Goal: Obtain resource: Download file/media

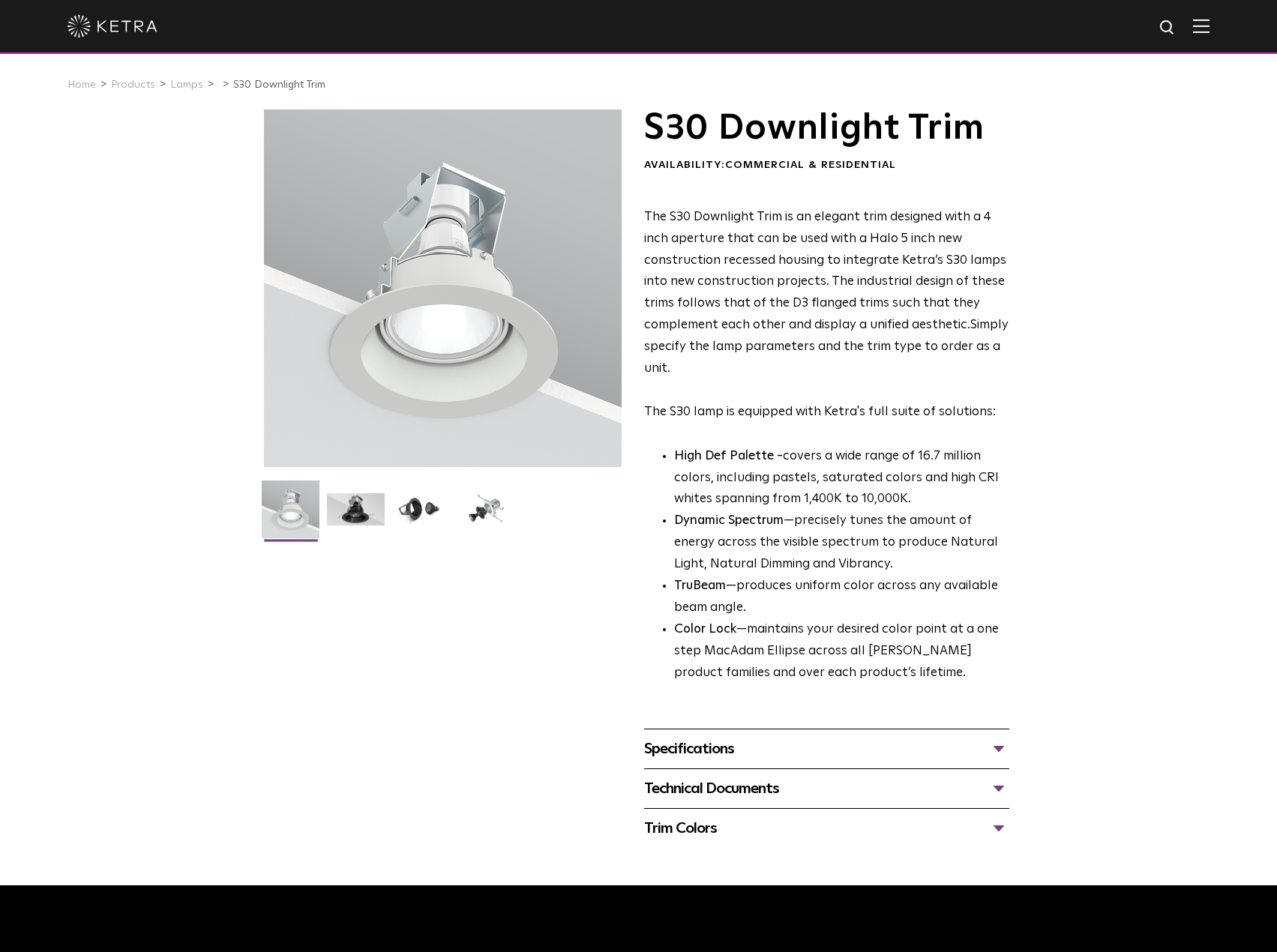
click at [756, 750] on div "Specifications" at bounding box center [826, 749] width 365 height 24
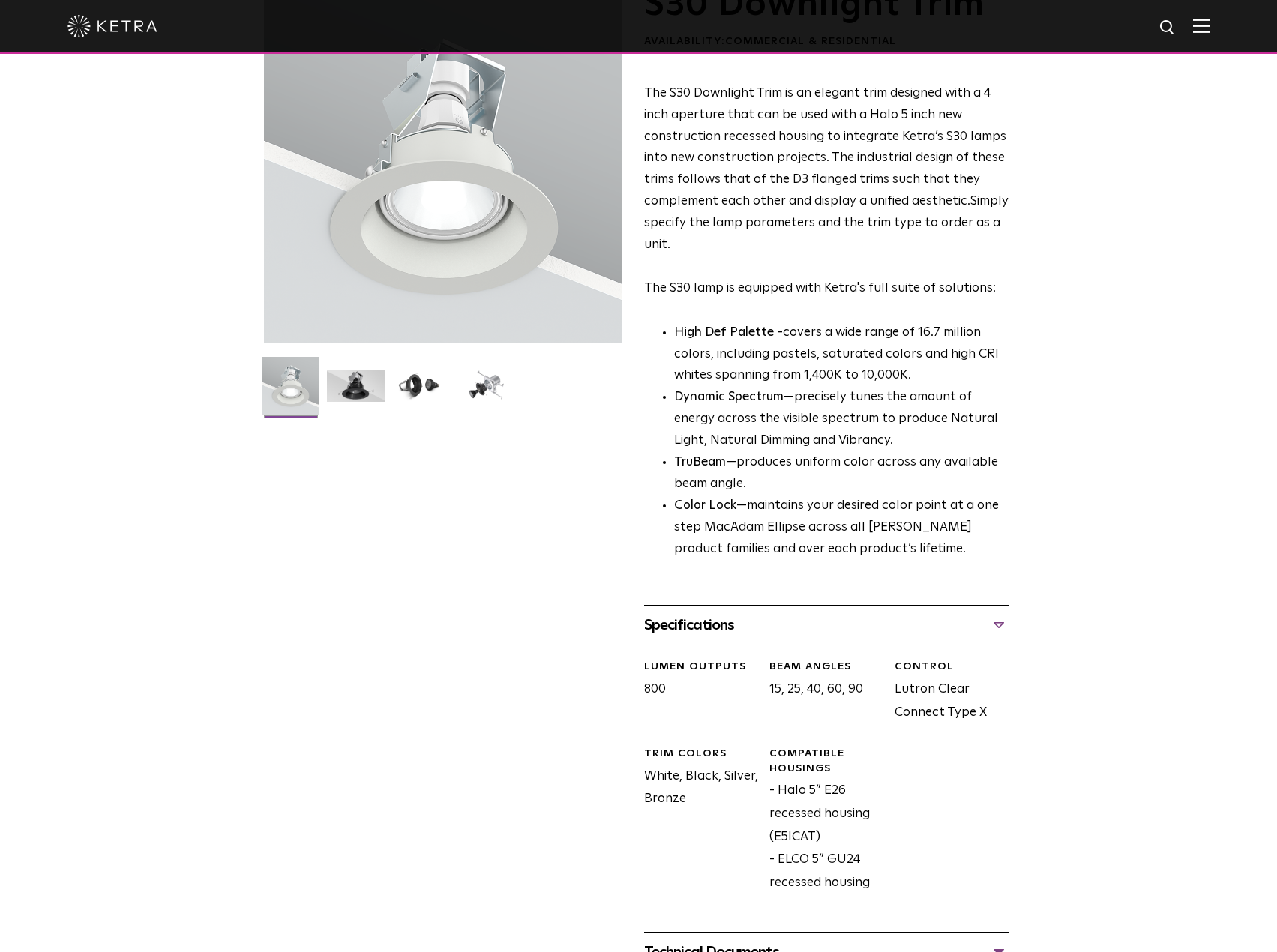
scroll to position [150, 0]
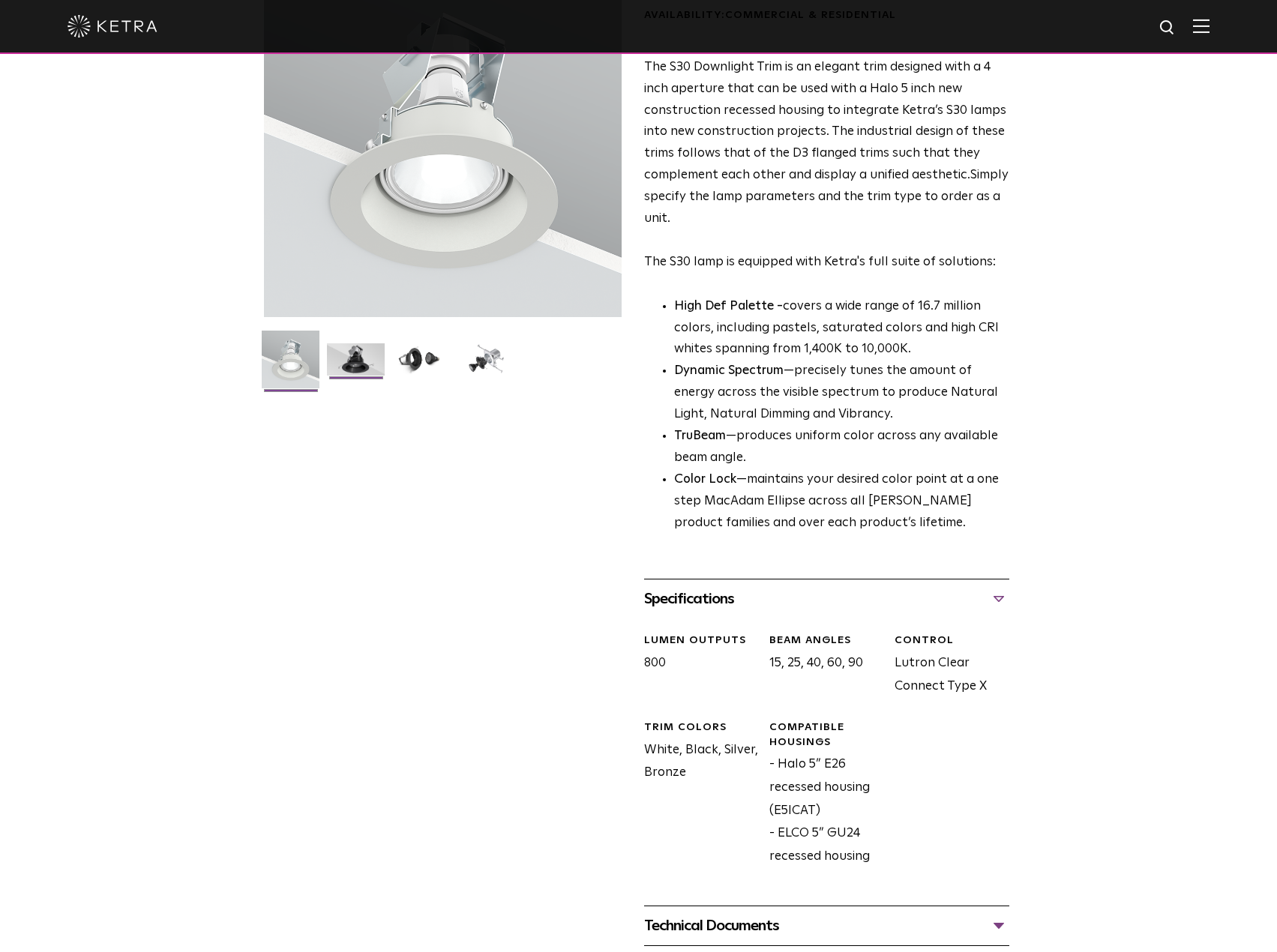
click at [373, 347] on img at bounding box center [355, 365] width 58 height 43
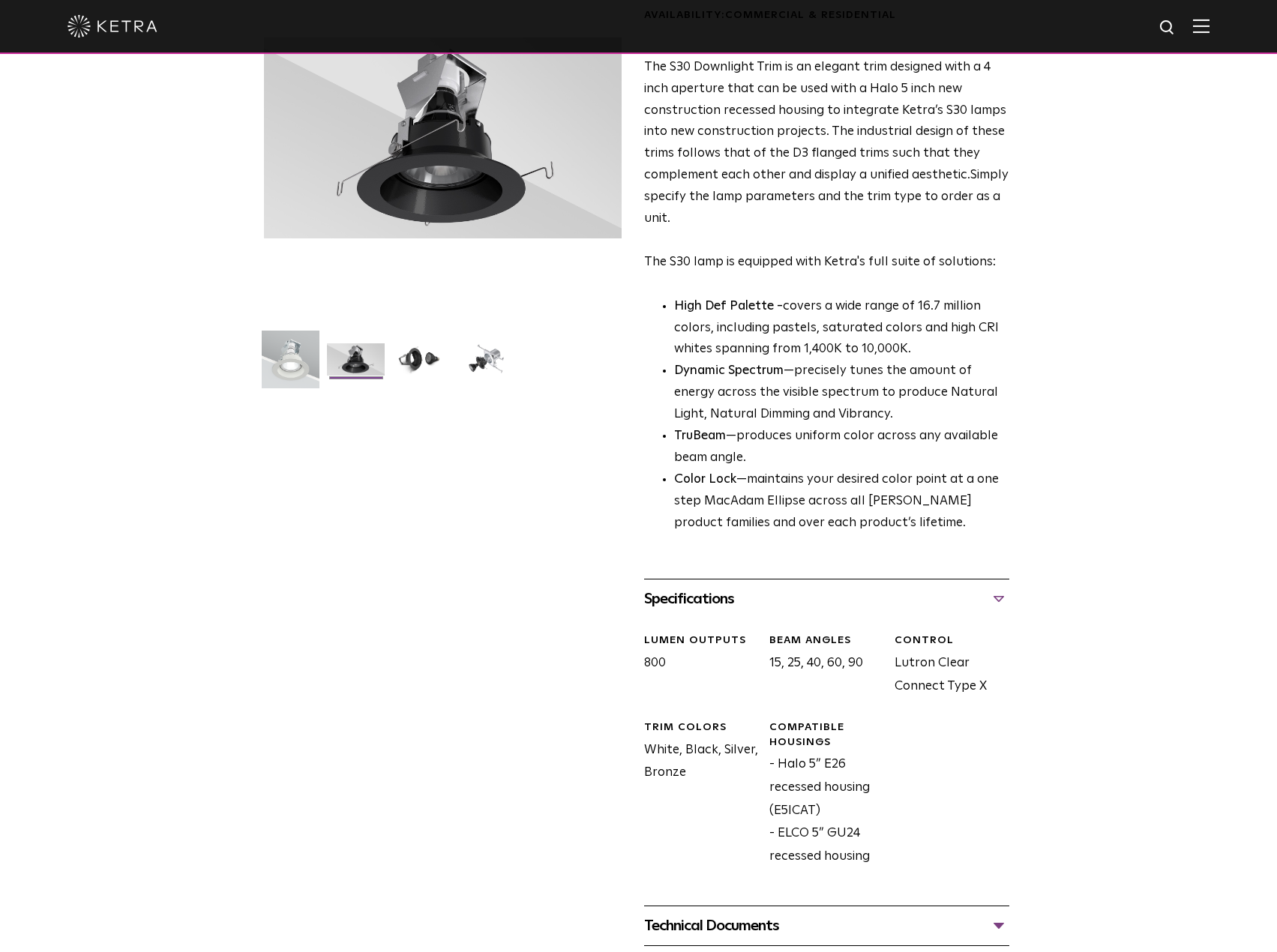
scroll to position [0, 0]
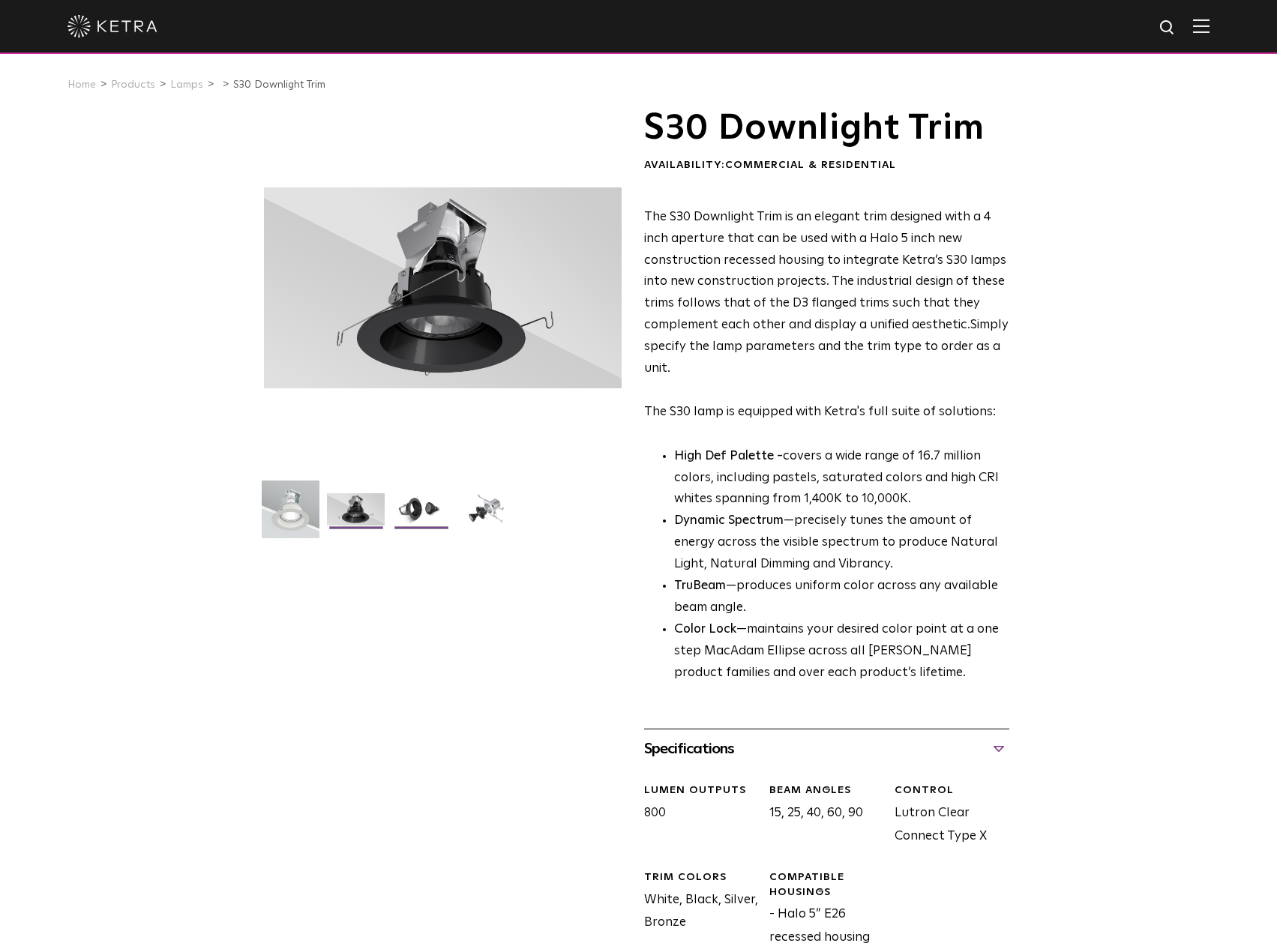
click at [437, 511] on img at bounding box center [421, 515] width 58 height 43
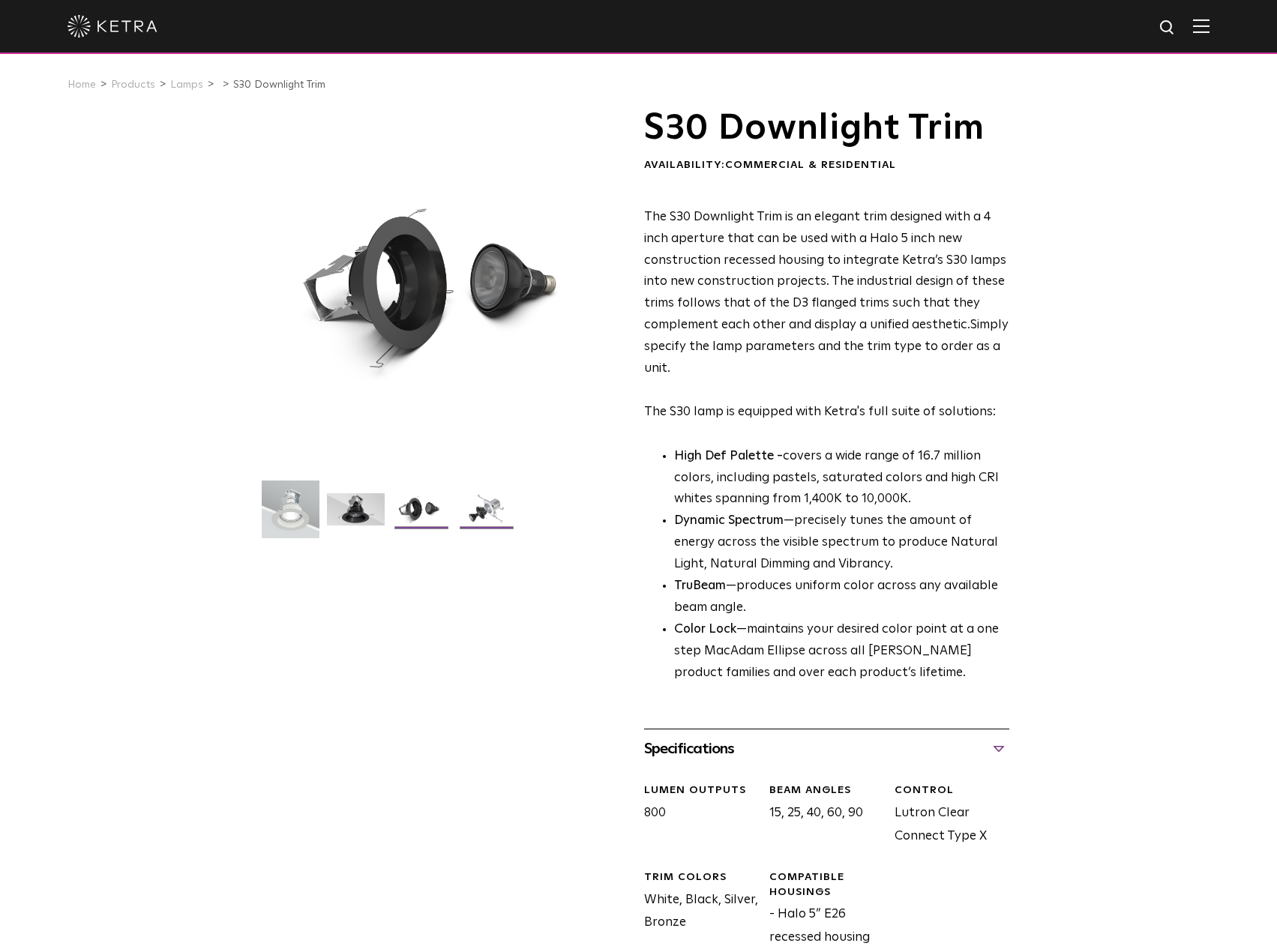
click at [491, 507] on img at bounding box center [486, 515] width 58 height 43
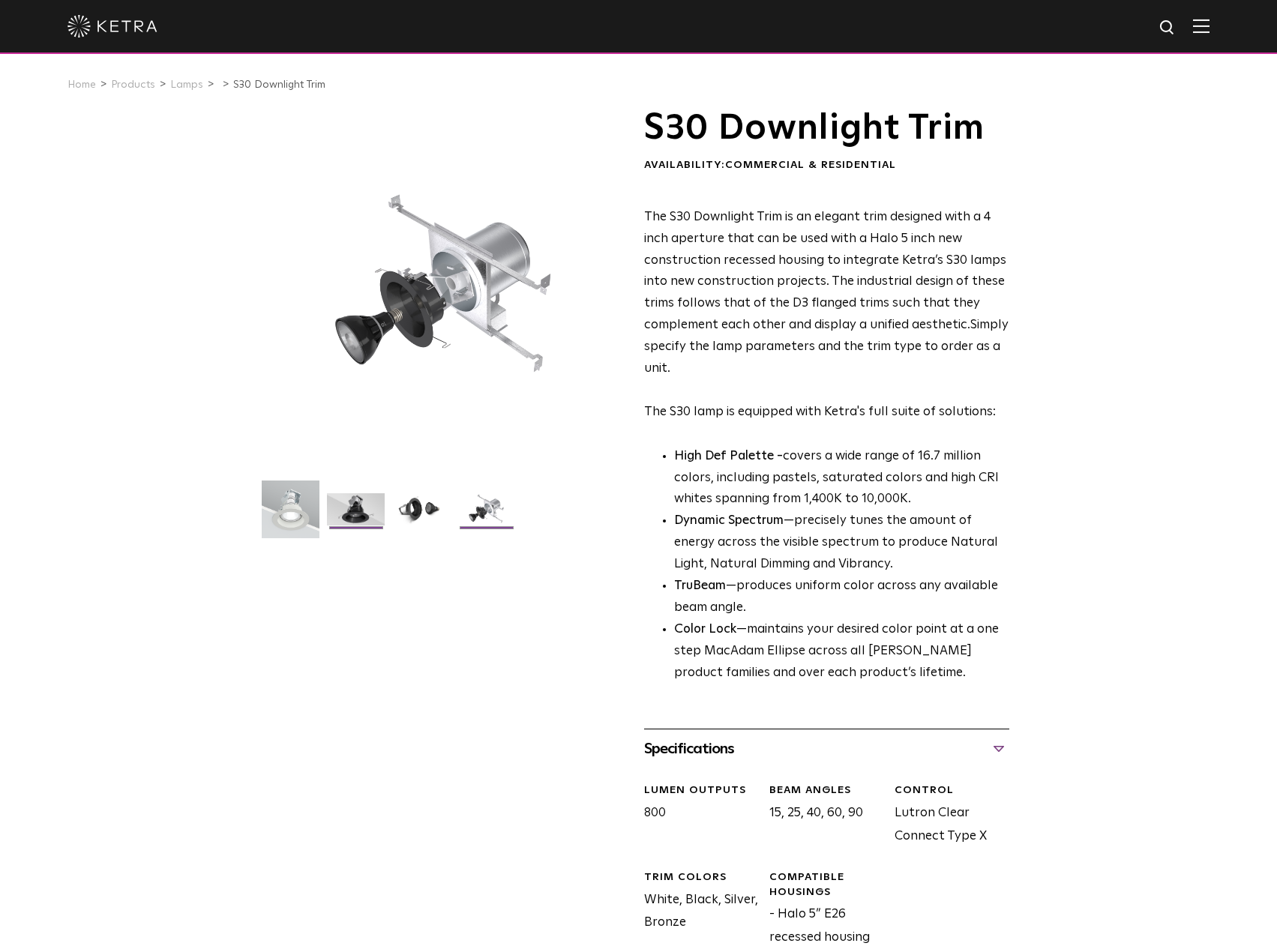
click at [360, 510] on img at bounding box center [355, 515] width 58 height 43
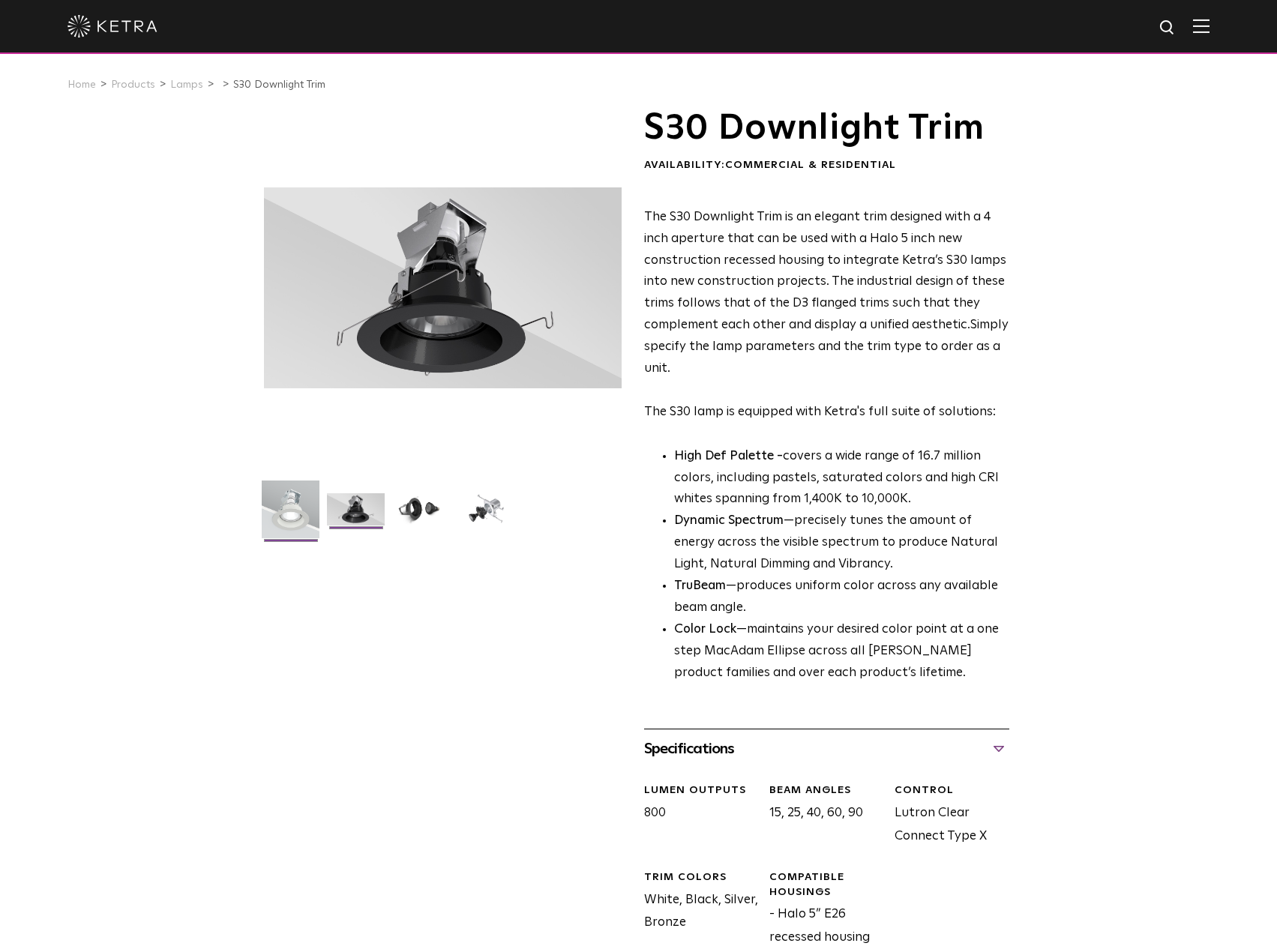
click at [291, 515] on img at bounding box center [290, 515] width 58 height 69
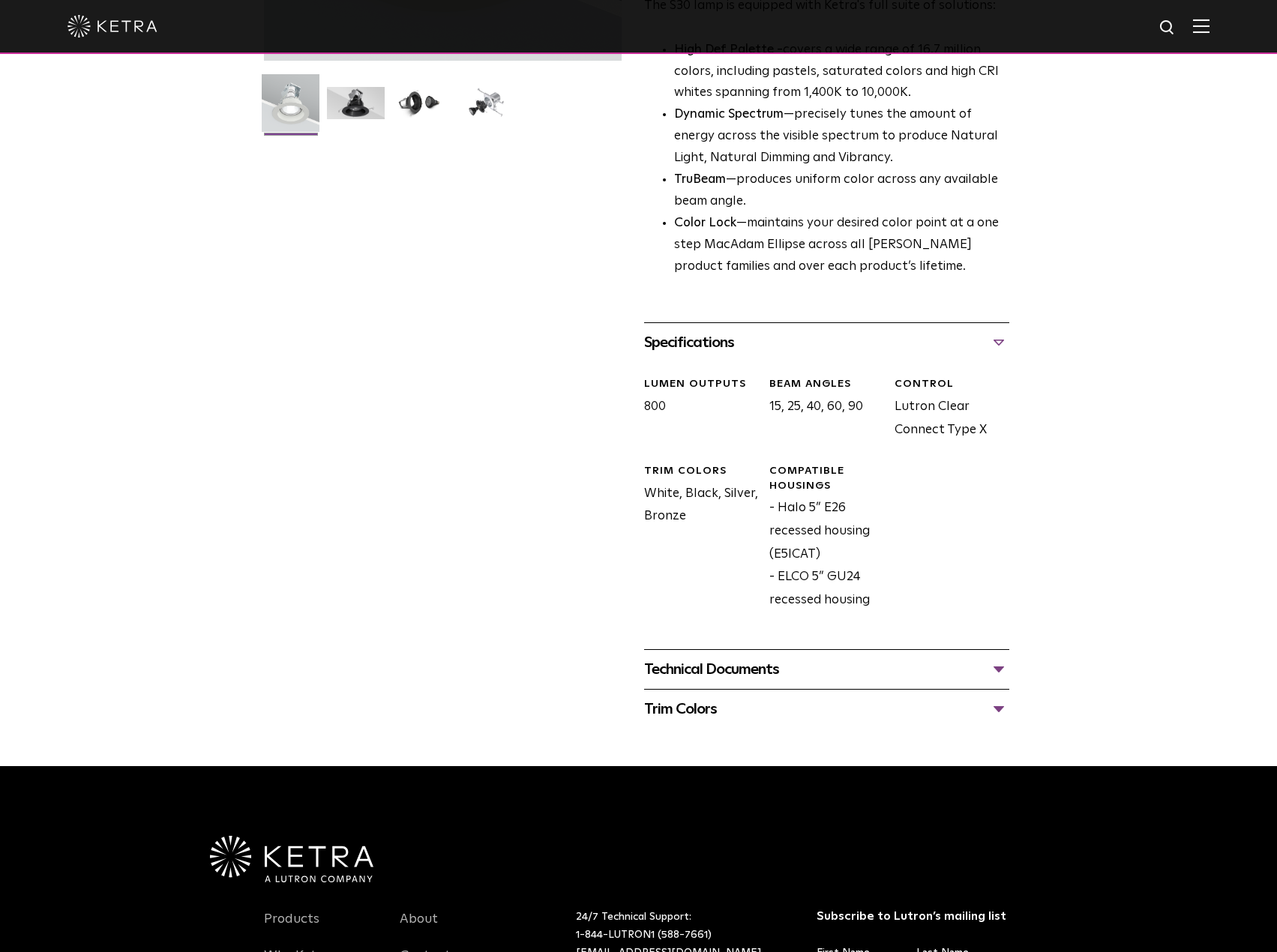
scroll to position [150, 0]
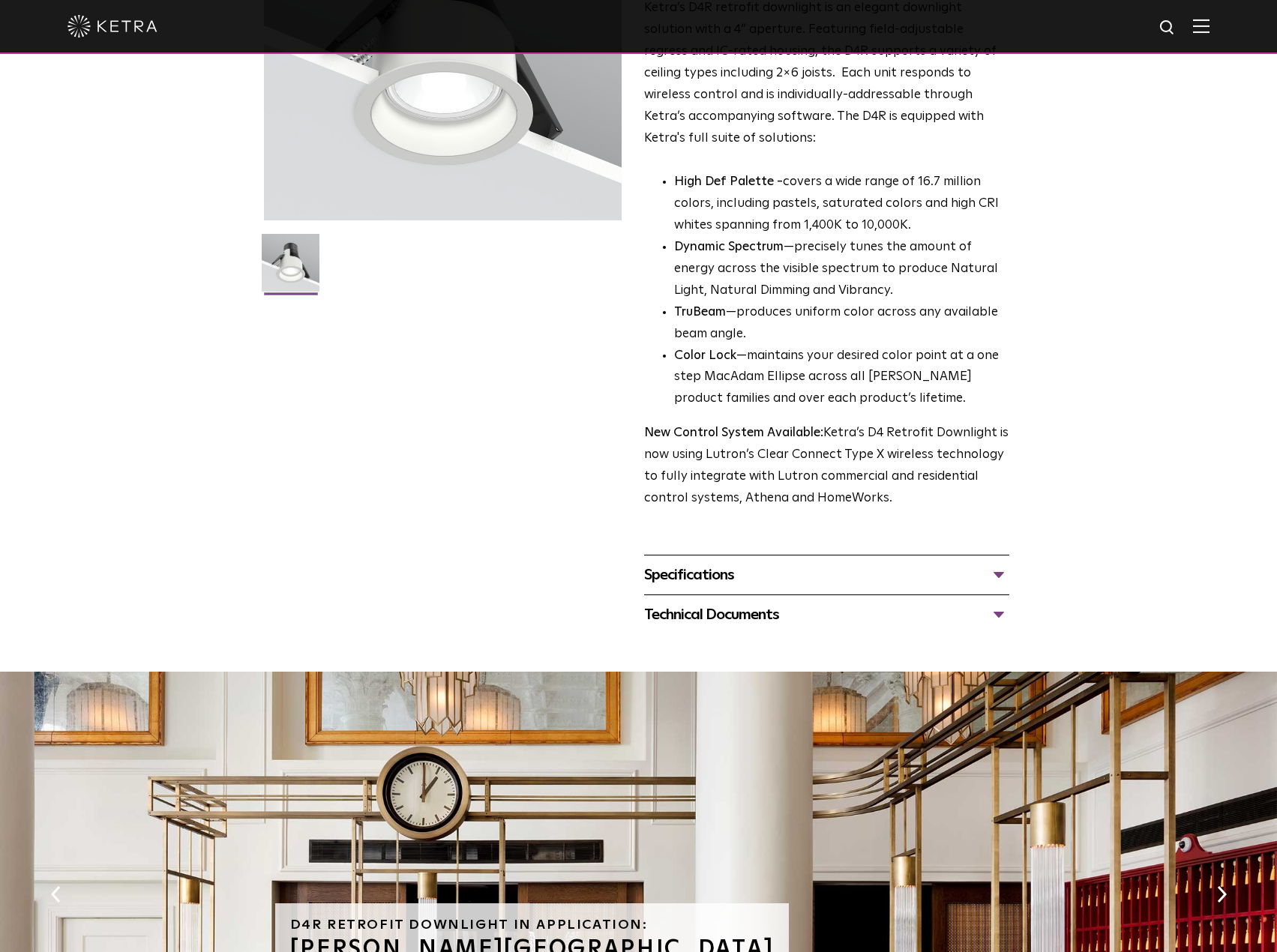
scroll to position [300, 0]
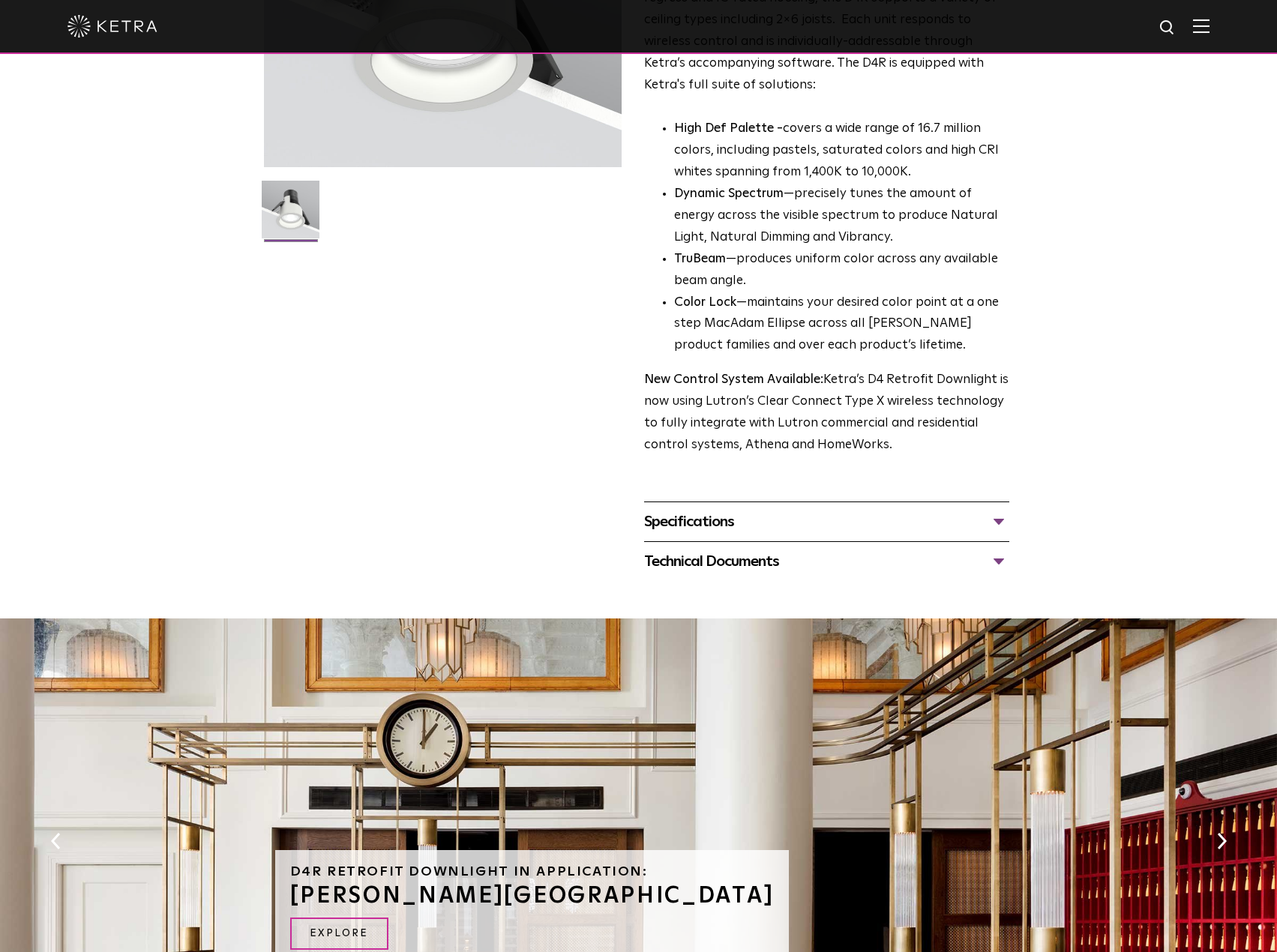
click at [789, 505] on div "Specifications LUMEN OUTPUTS 800 Beam Angles 15, 25, 40, 60, 90 CONTROL Lutron …" at bounding box center [826, 522] width 365 height 40
click at [742, 510] on div "Specifications" at bounding box center [826, 522] width 365 height 24
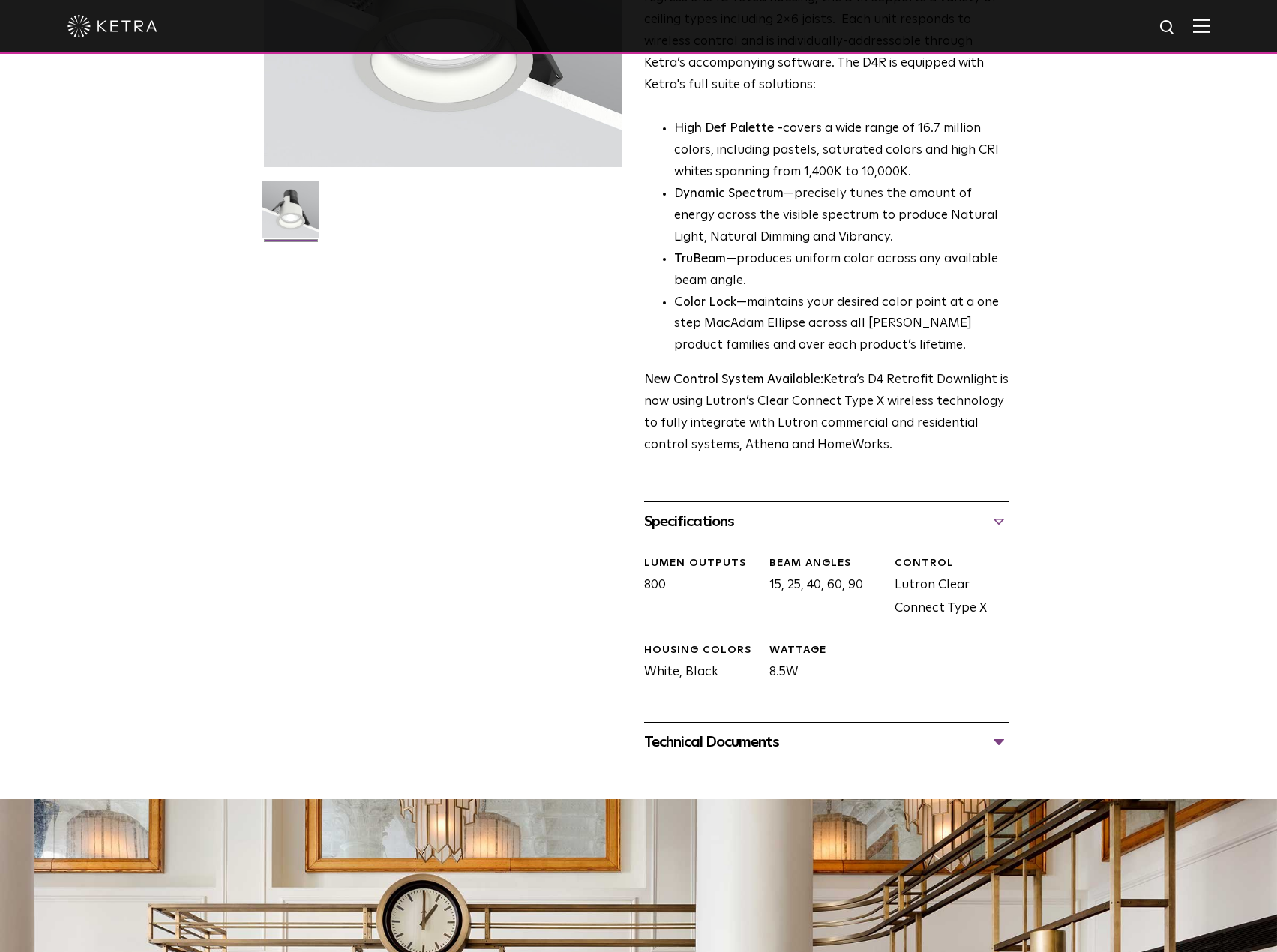
click at [773, 737] on div "Technical Documents" at bounding box center [826, 742] width 365 height 24
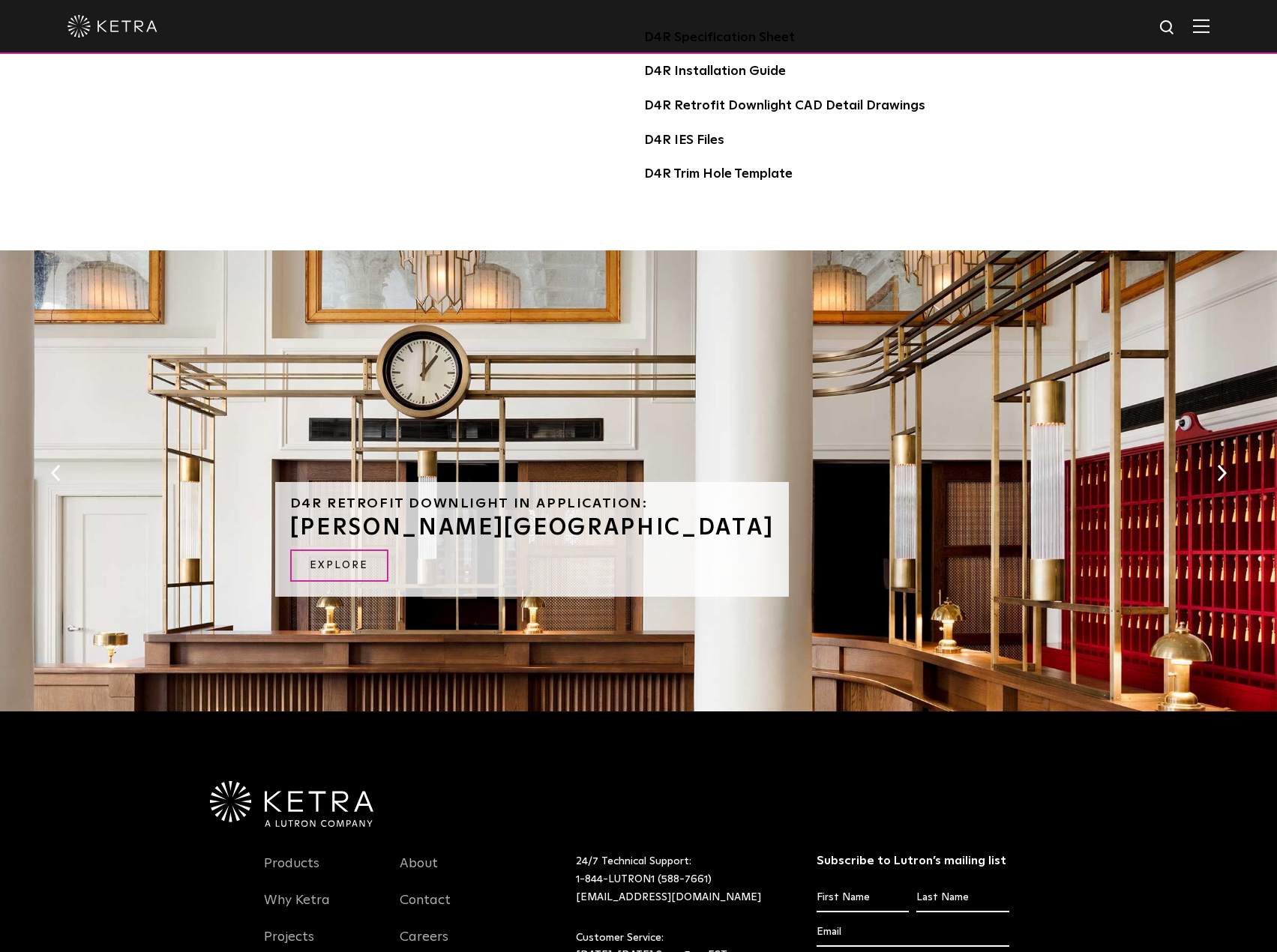
scroll to position [825, 0]
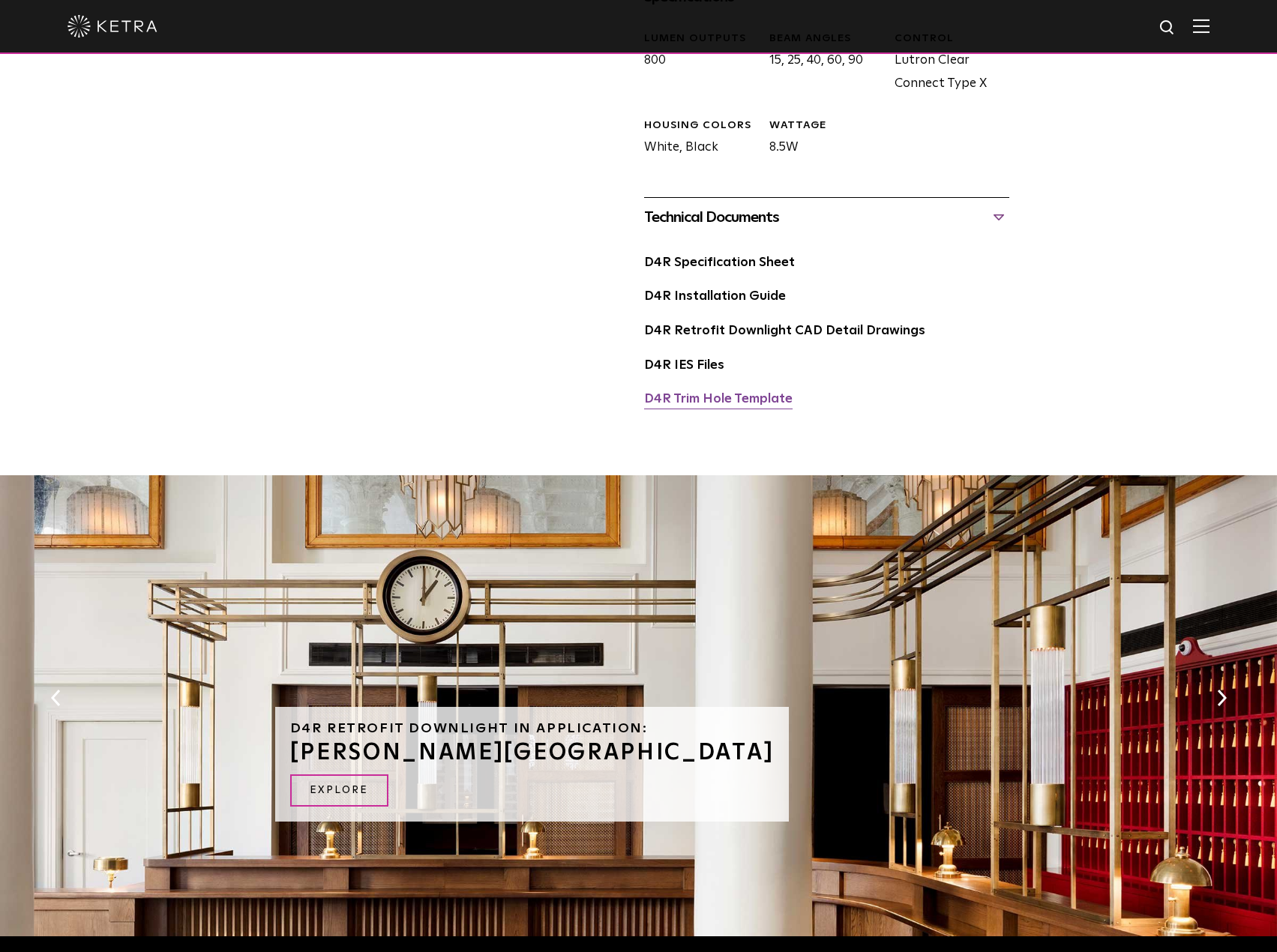
click at [753, 394] on link "D4R Trim Hole Template" at bounding box center [718, 398] width 149 height 13
